Goal: Transaction & Acquisition: Obtain resource

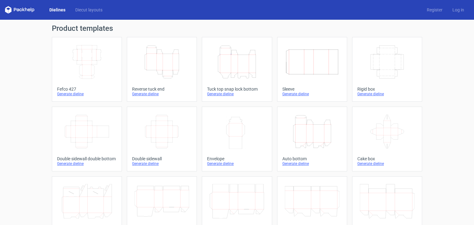
click at [243, 69] on icon "Height Depth Width" at bounding box center [237, 62] width 55 height 35
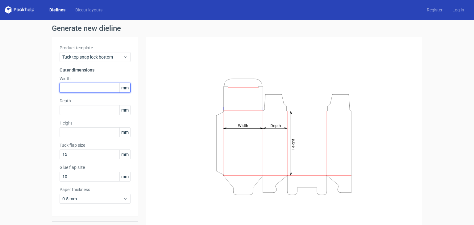
click at [73, 87] on input "text" at bounding box center [95, 88] width 71 height 10
type input "134"
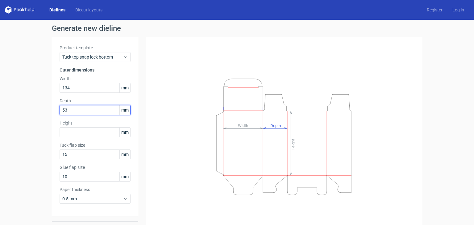
type input "53"
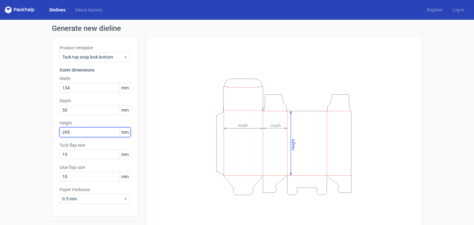
type input "295"
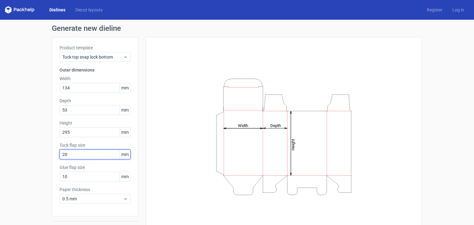
type input "20"
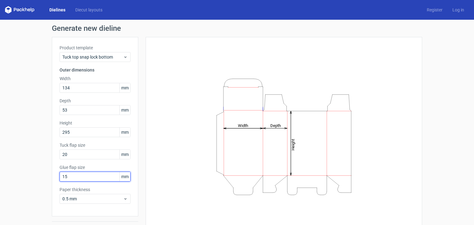
type input "15"
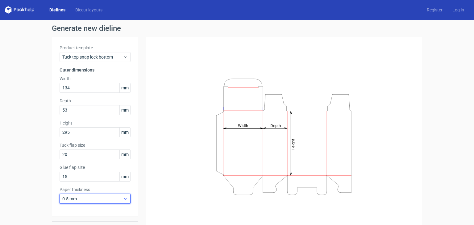
click at [86, 202] on span "0.5 mm" at bounding box center [92, 199] width 61 height 6
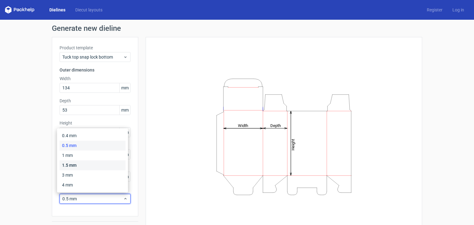
click at [83, 168] on div "1.5 mm" at bounding box center [93, 165] width 66 height 10
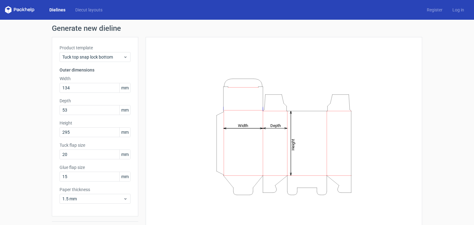
click at [188, 207] on div "Height Depth Width" at bounding box center [283, 137] width 261 height 184
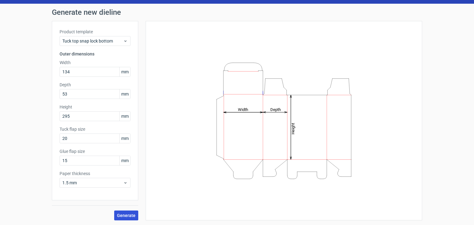
click at [132, 218] on button "Generate" at bounding box center [126, 216] width 24 height 10
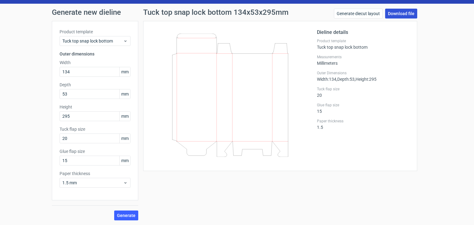
click at [400, 10] on link "Download file" at bounding box center [401, 14] width 32 height 10
